Goal: Information Seeking & Learning: Check status

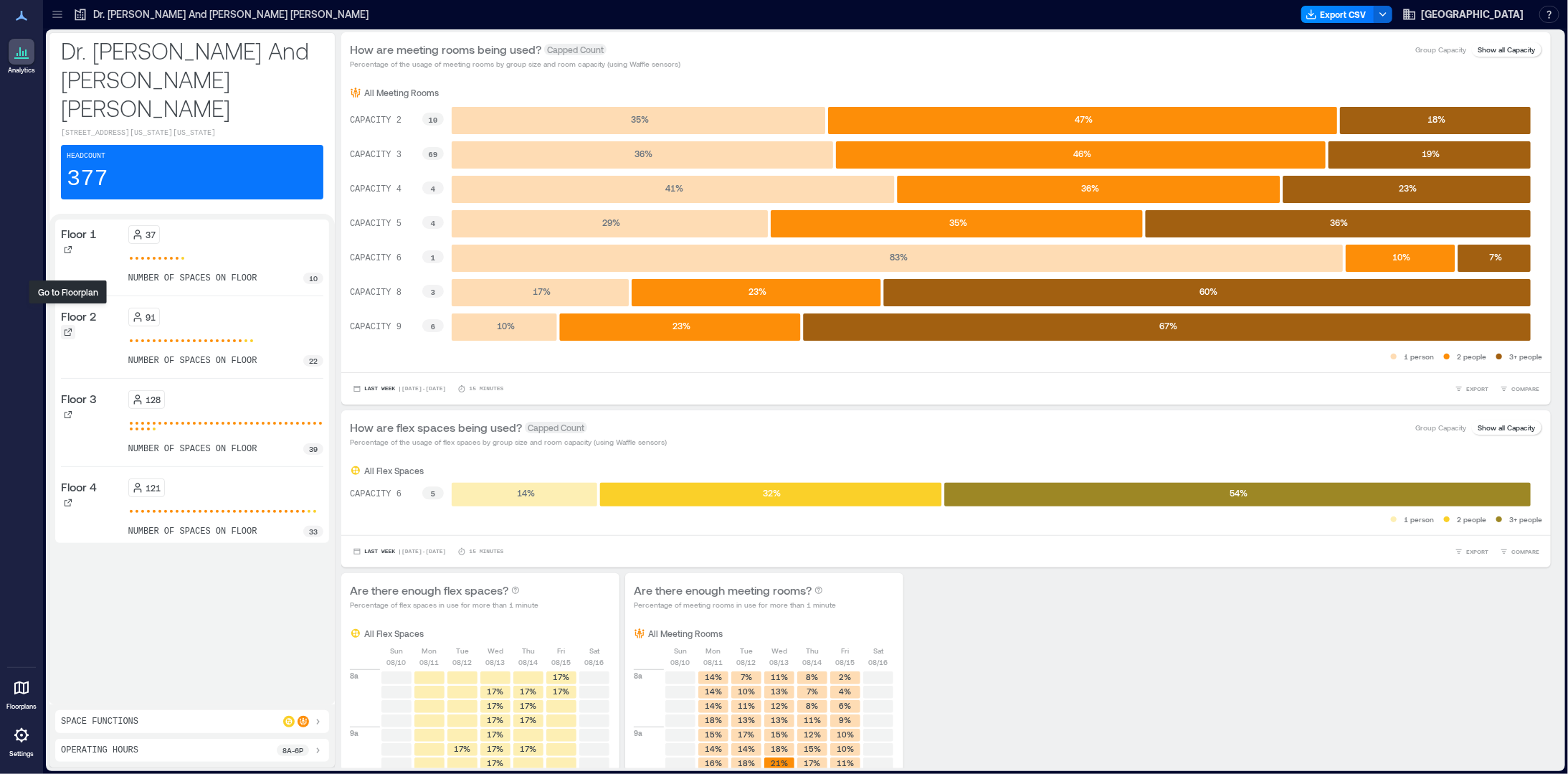
click at [67, 328] on icon at bounding box center [67, 332] width 8 height 8
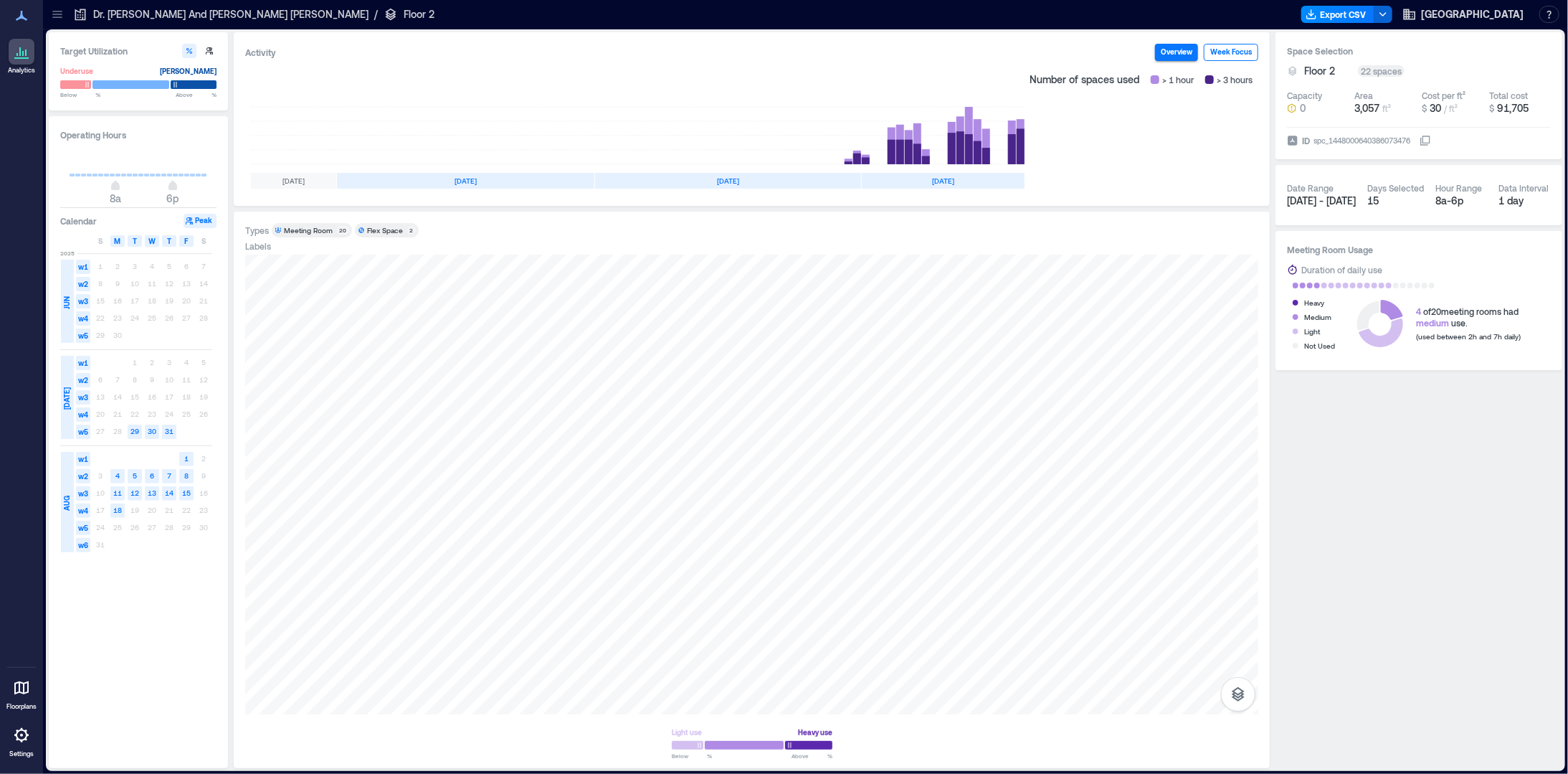
click at [1234, 50] on button "Week Focus" at bounding box center [1231, 52] width 54 height 17
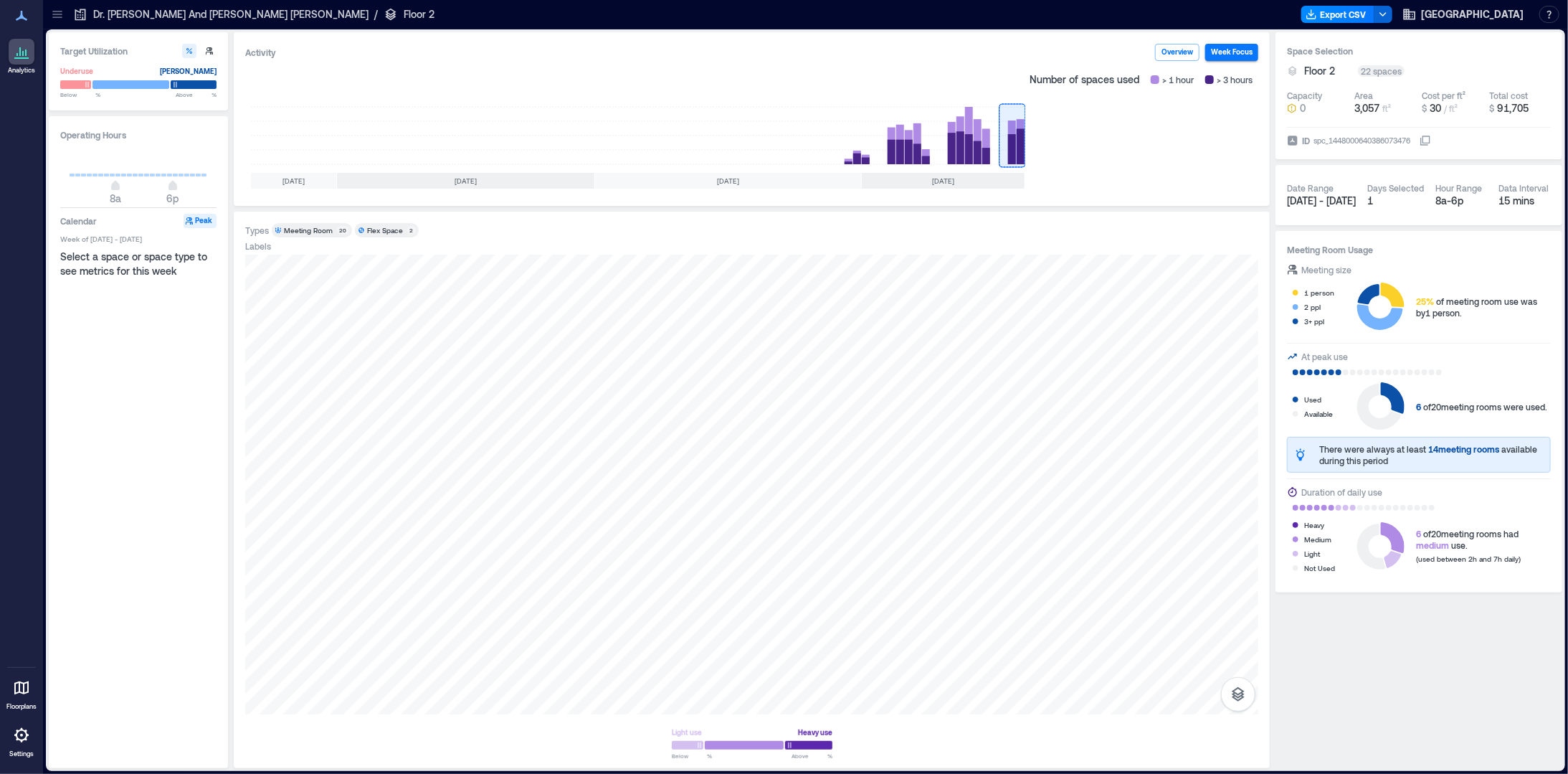
click at [144, 10] on p "Dr. [PERSON_NAME] And [PERSON_NAME] [PERSON_NAME]" at bounding box center [231, 14] width 275 height 15
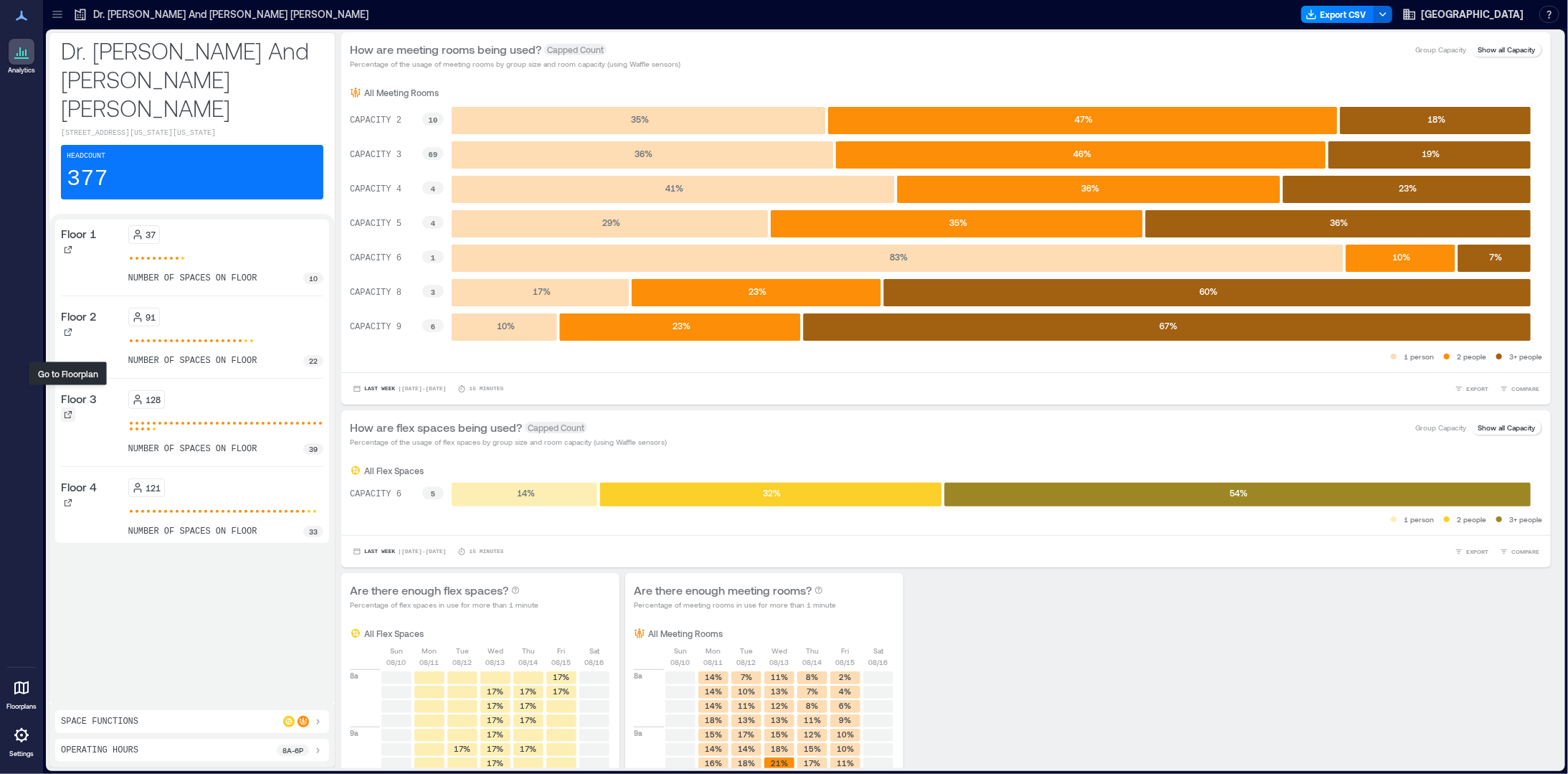
click at [70, 410] on icon at bounding box center [67, 414] width 8 height 8
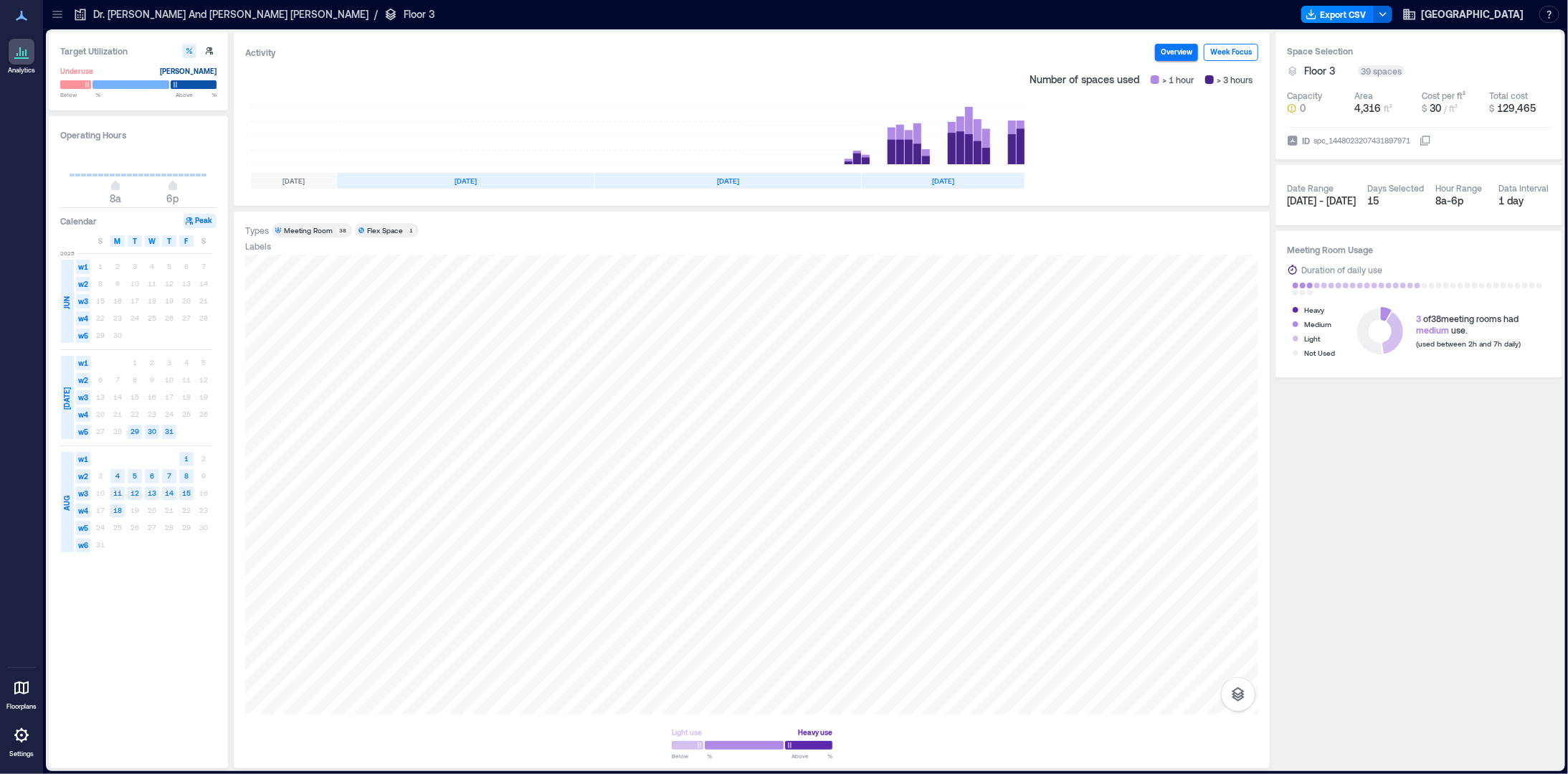
click at [1240, 54] on button "Week Focus" at bounding box center [1231, 52] width 54 height 17
